Goal: Task Accomplishment & Management: Use online tool/utility

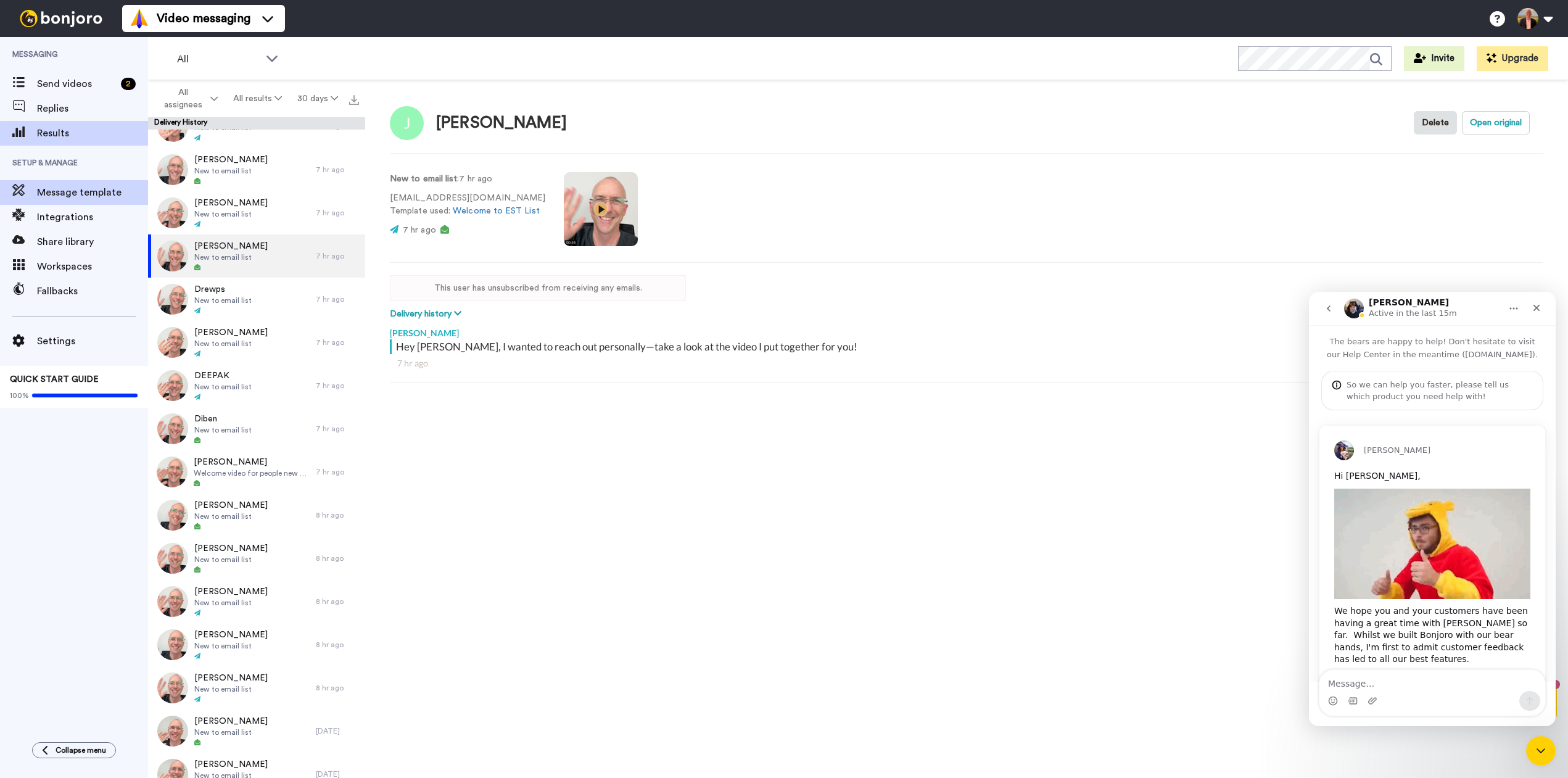
scroll to position [626, 0]
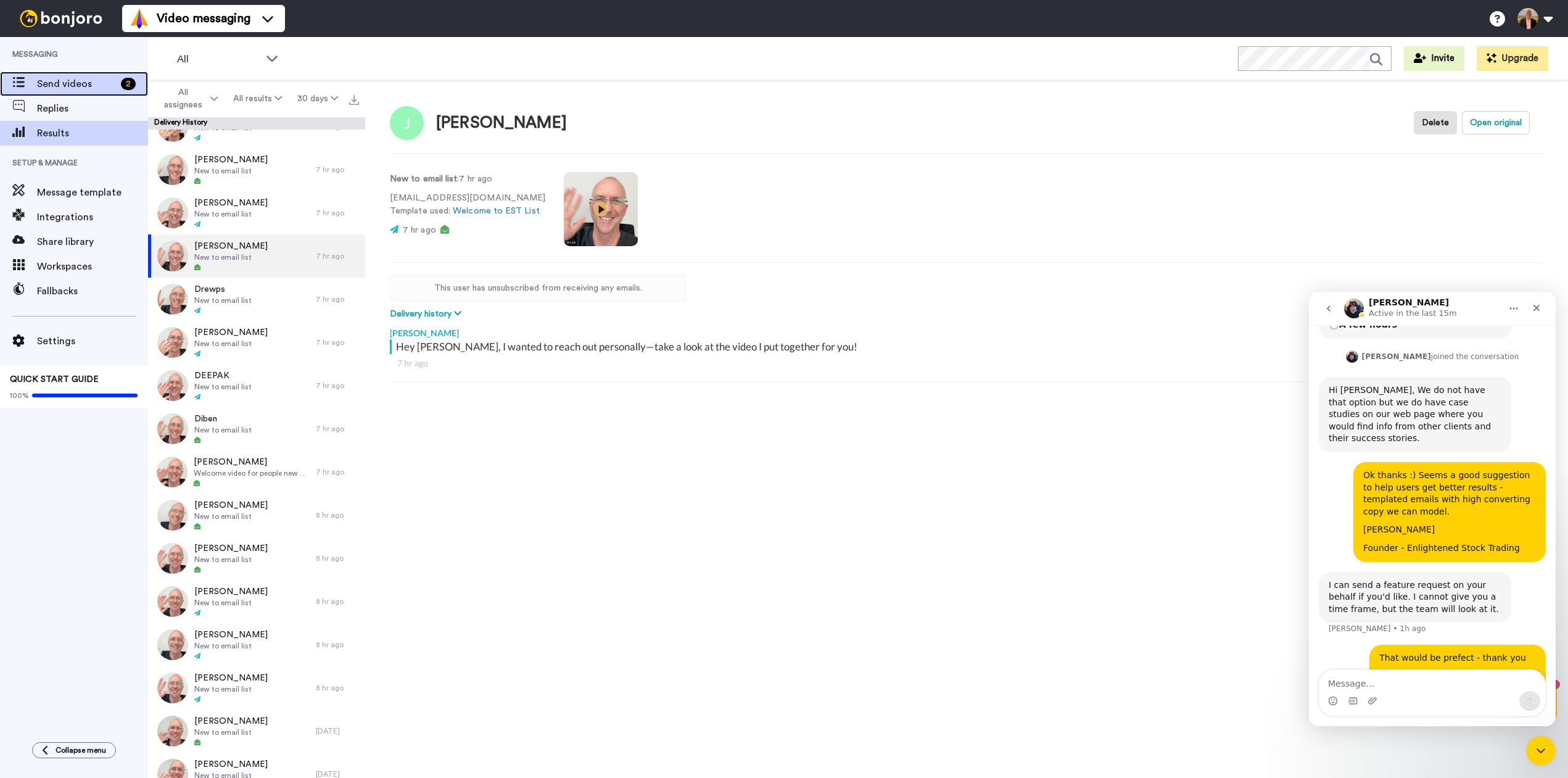
click at [65, 77] on span "Send videos" at bounding box center [76, 83] width 79 height 15
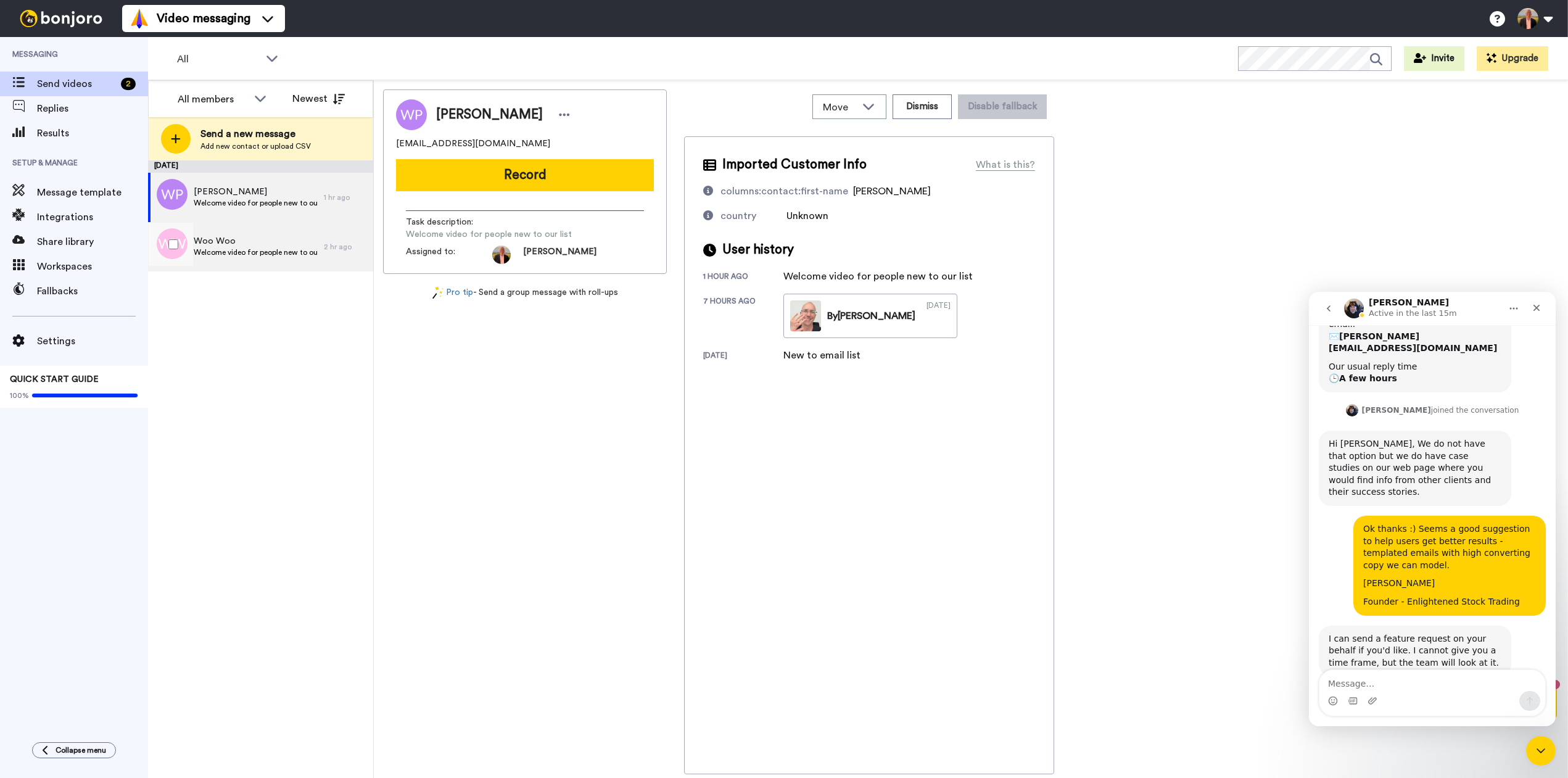
scroll to position [626, 0]
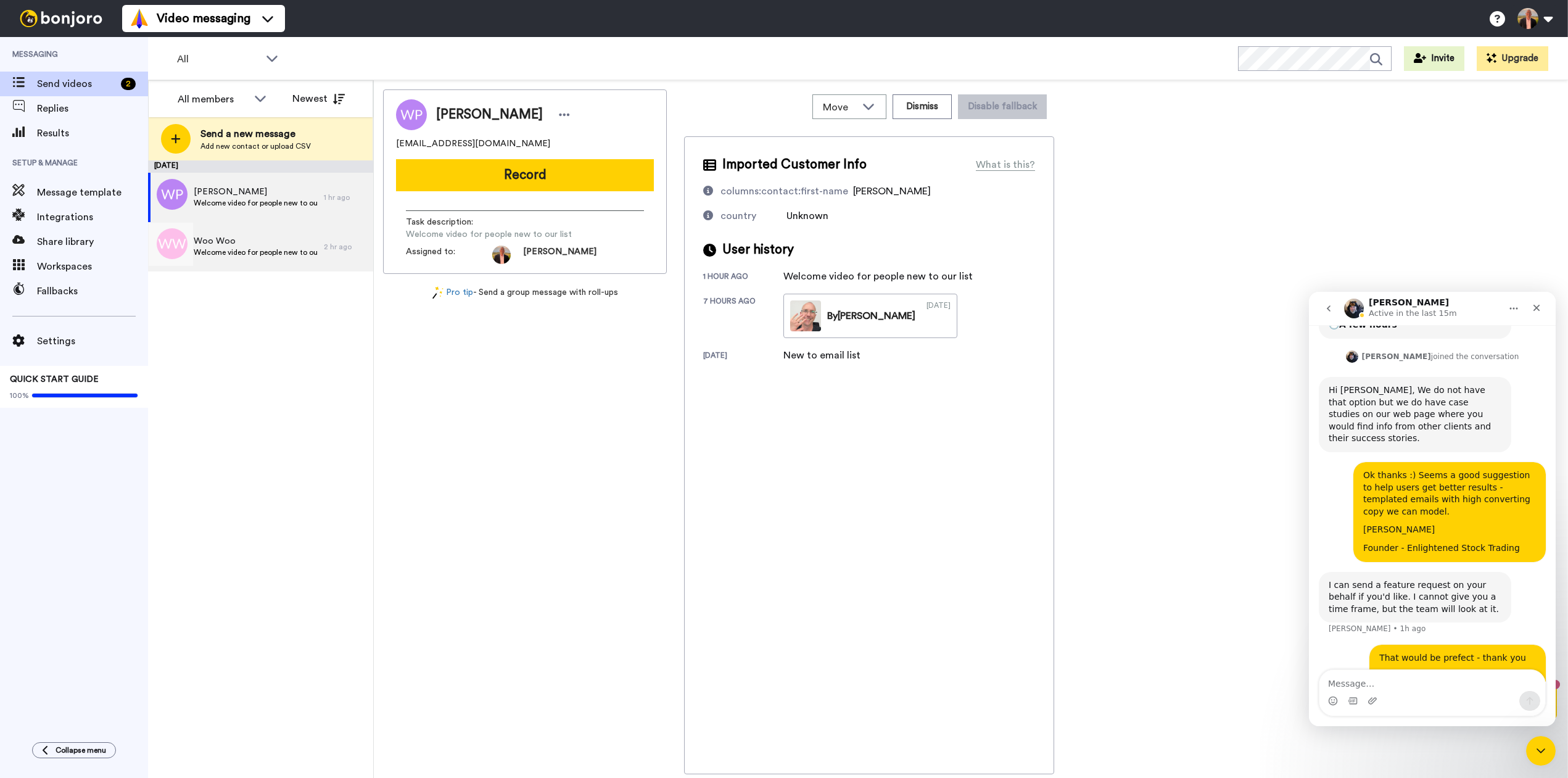
click at [208, 234] on div "Woo Woo Welcome video for people new to our list" at bounding box center [236, 247] width 176 height 50
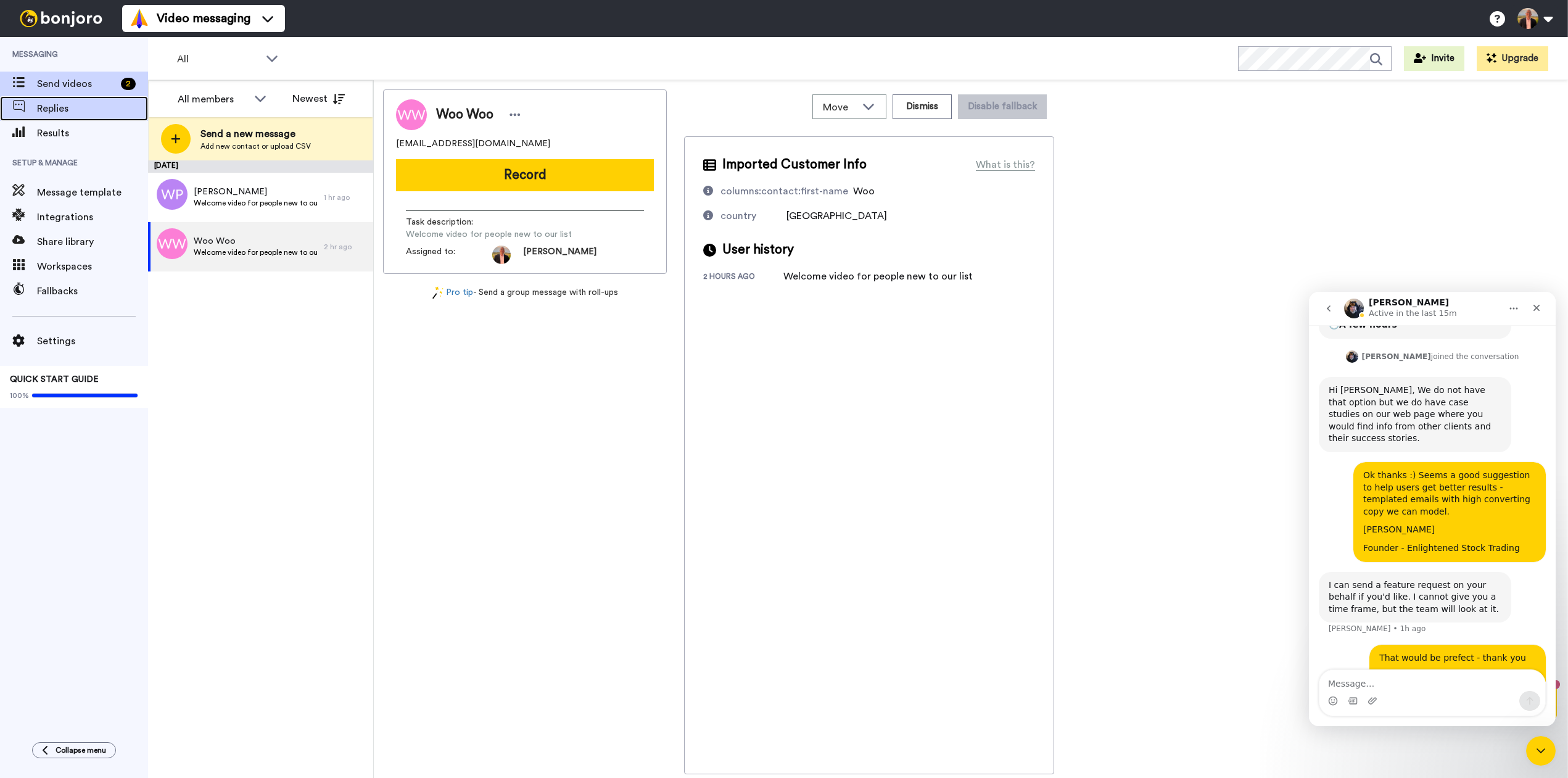
click at [64, 112] on span "Replies" at bounding box center [92, 108] width 111 height 15
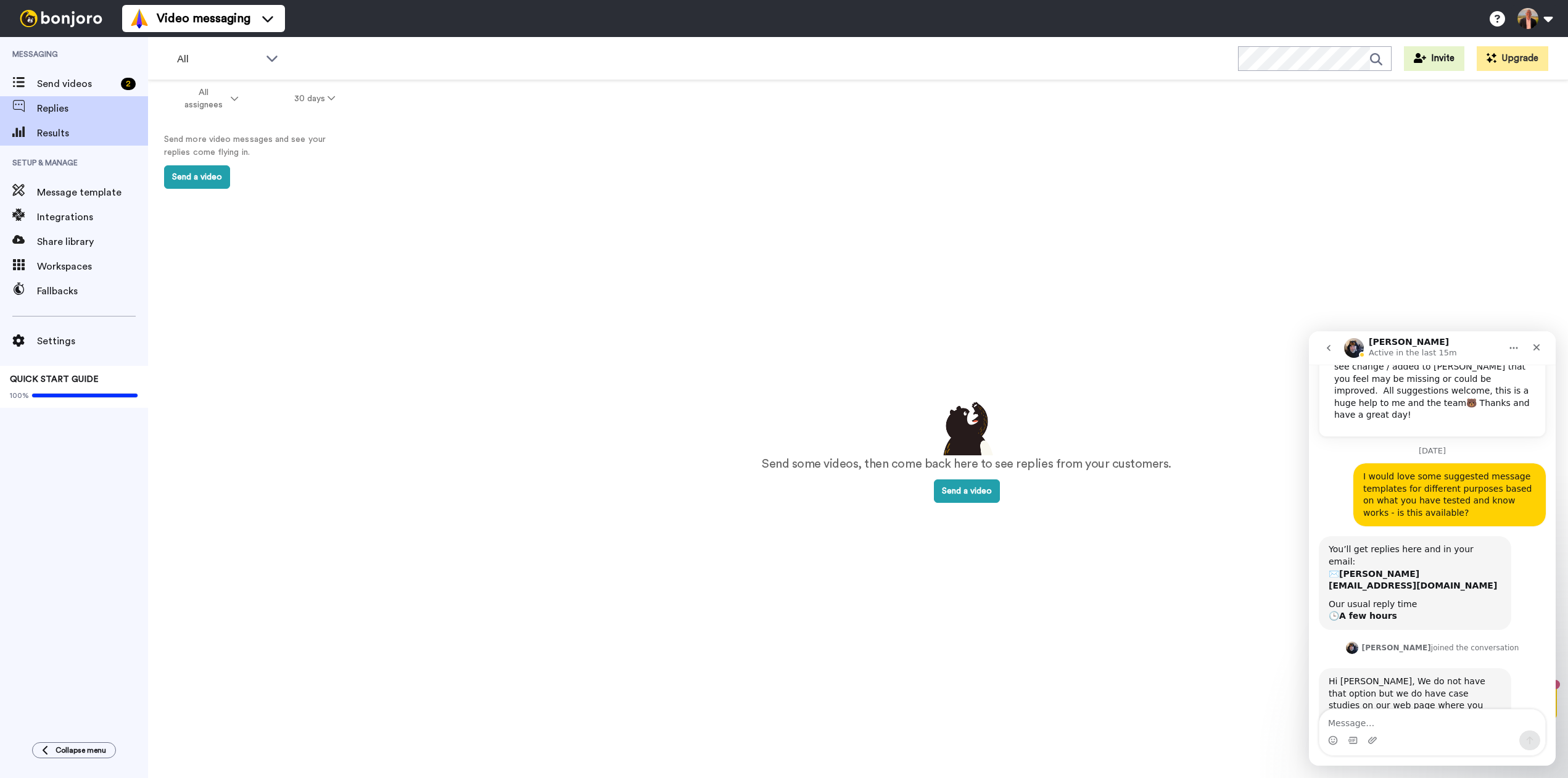
scroll to position [626, 0]
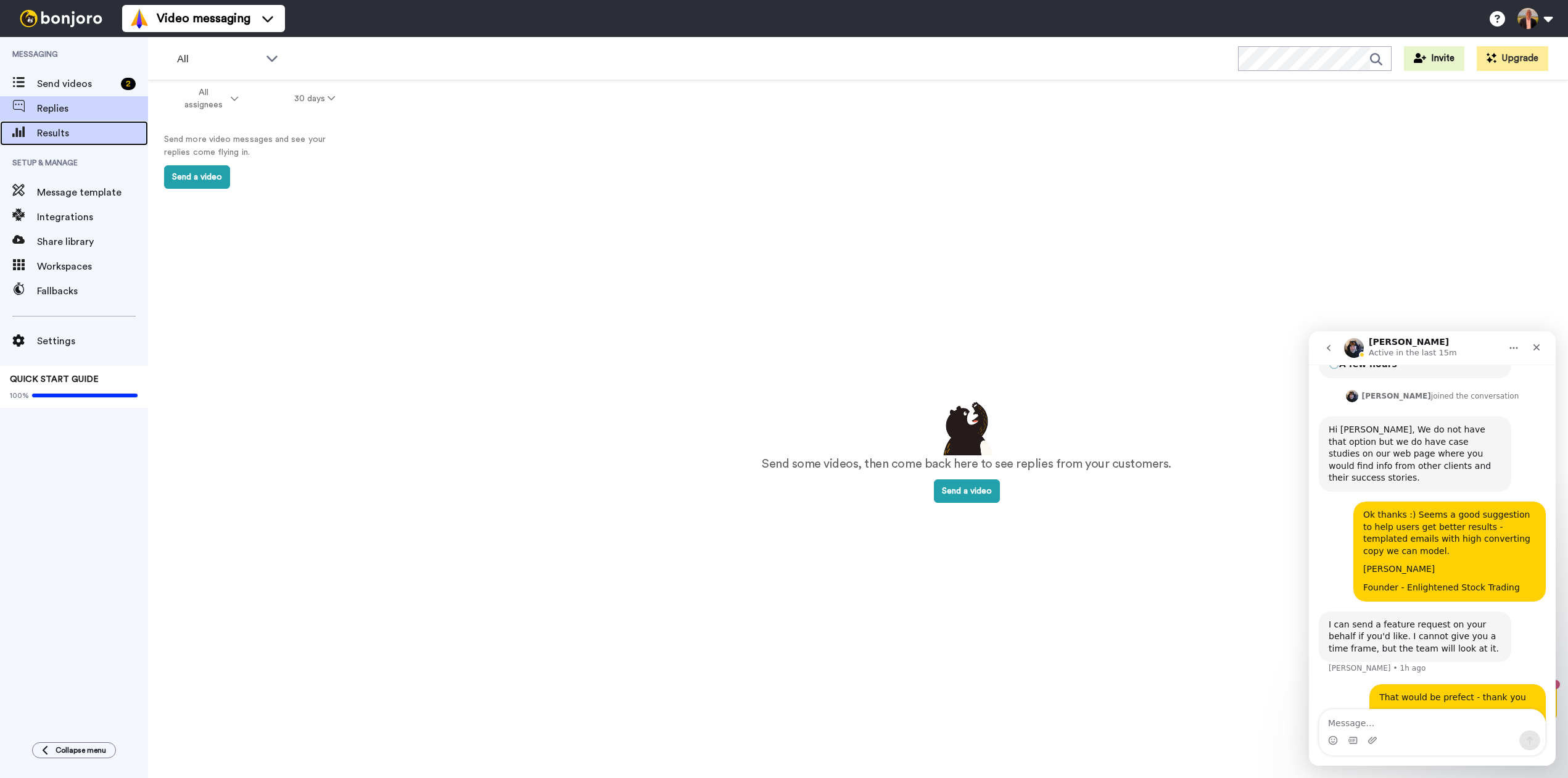
click at [57, 135] on span "Results" at bounding box center [92, 133] width 111 height 15
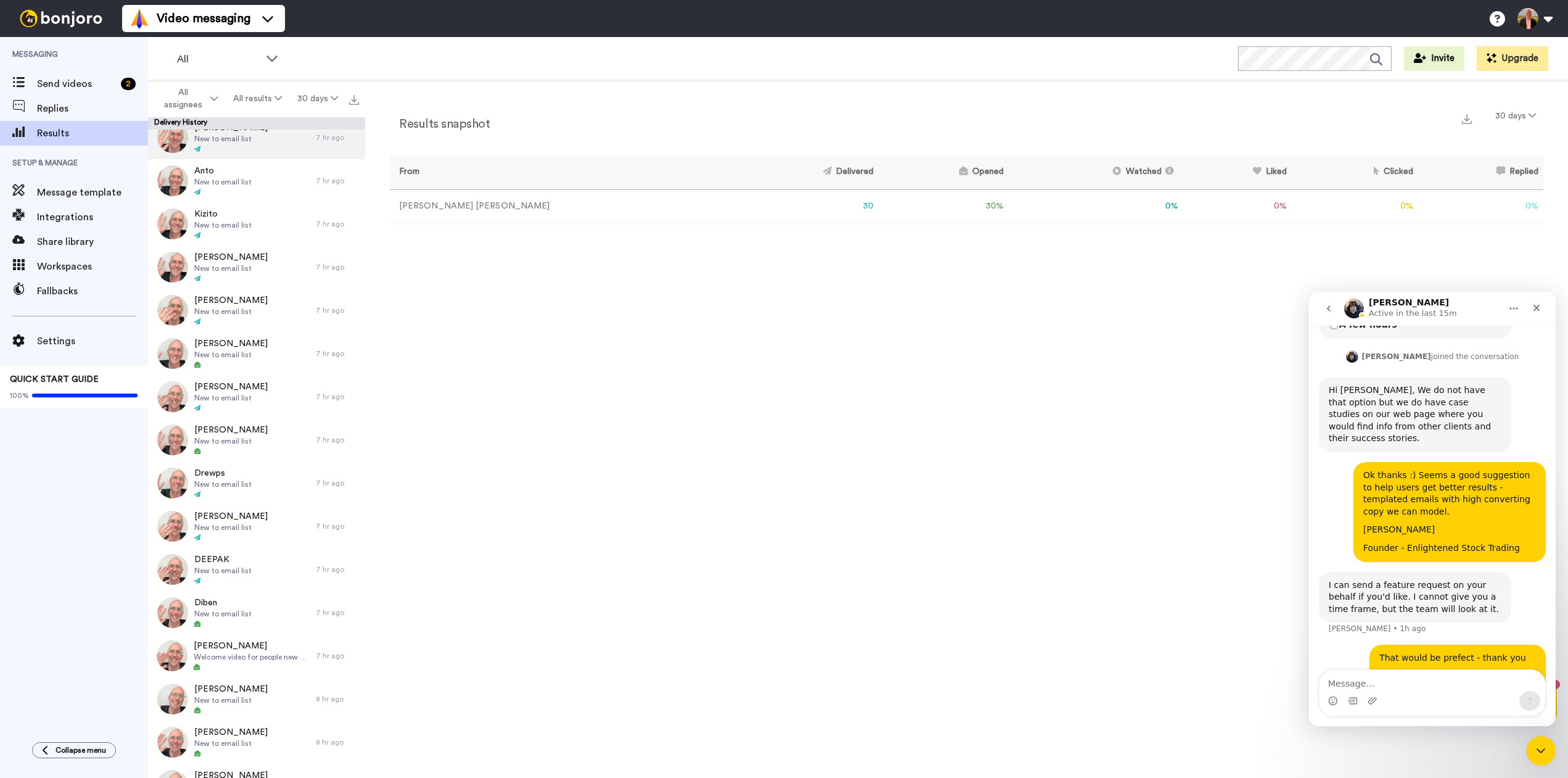
scroll to position [85, 0]
